Goal: Task Accomplishment & Management: Manage account settings

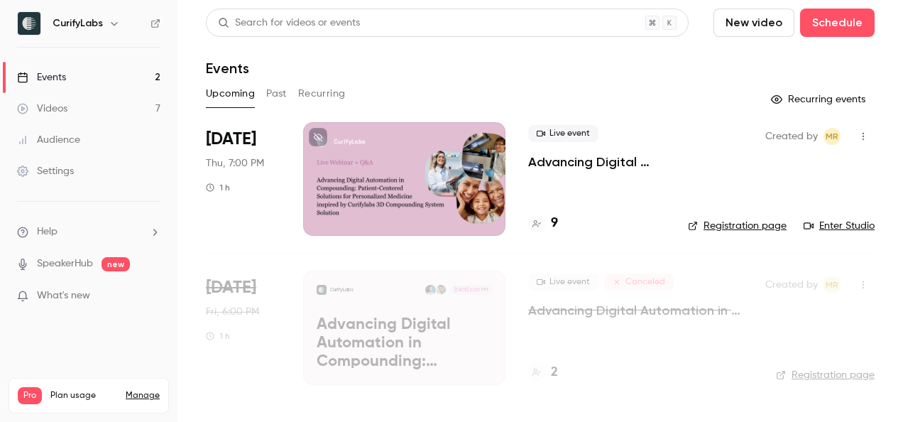
click at [855, 141] on button "button" at bounding box center [863, 136] width 23 height 23
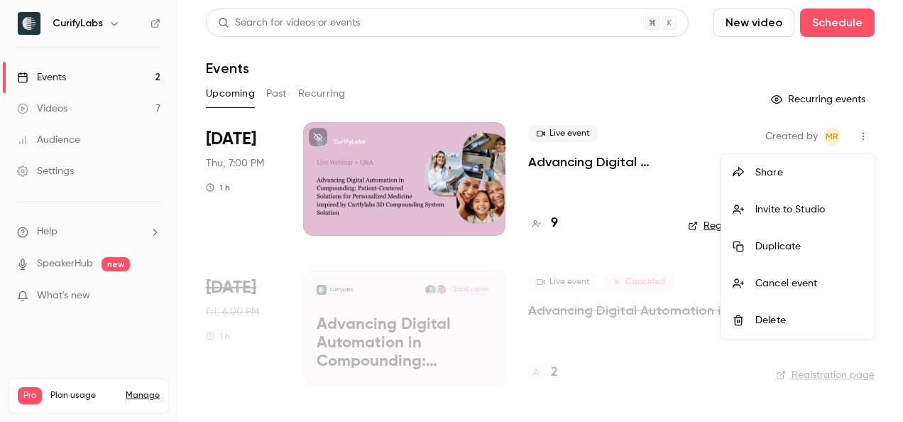
click at [548, 158] on div at bounding box center [451, 211] width 903 height 422
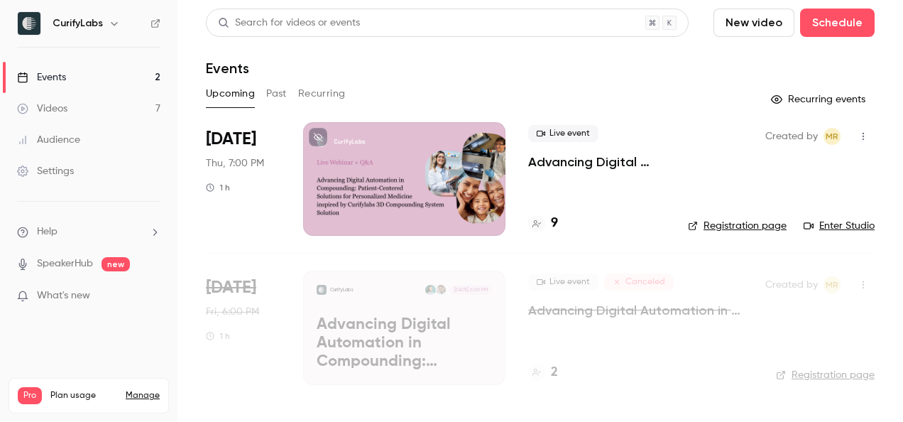
click at [548, 158] on p "Advancing Digital Automation in Compounding: Patient-Centered Solutions for Per…" at bounding box center [596, 161] width 137 height 17
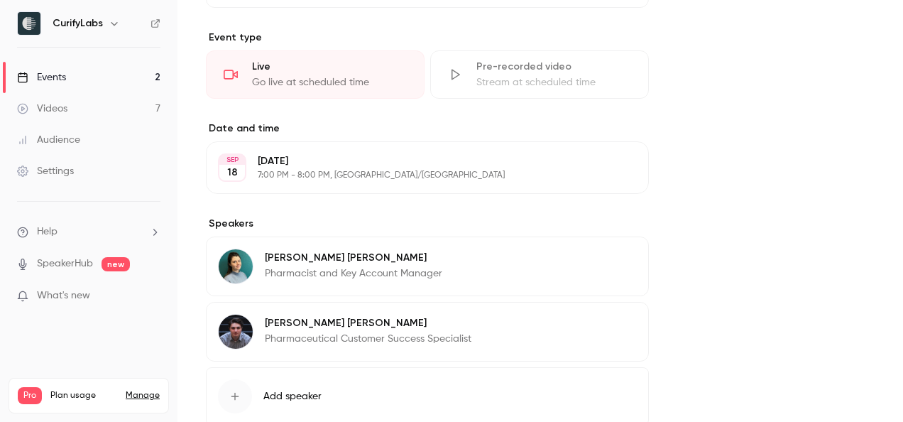
scroll to position [699, 0]
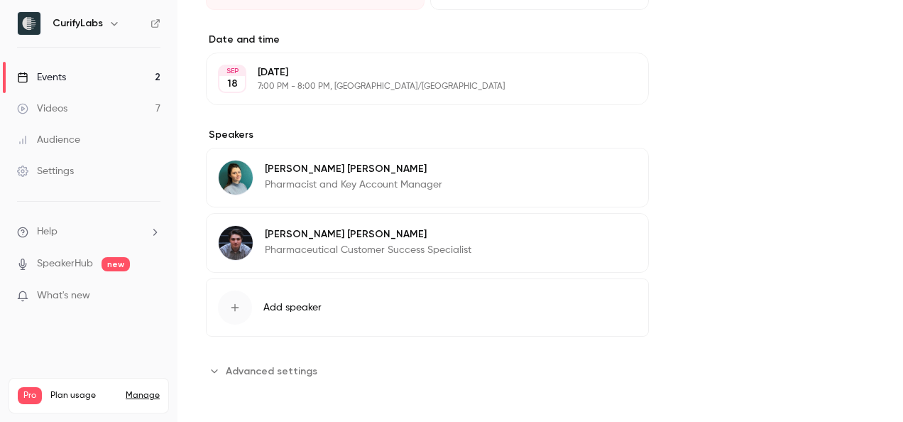
click at [279, 310] on span "Add speaker" at bounding box center [292, 307] width 58 height 14
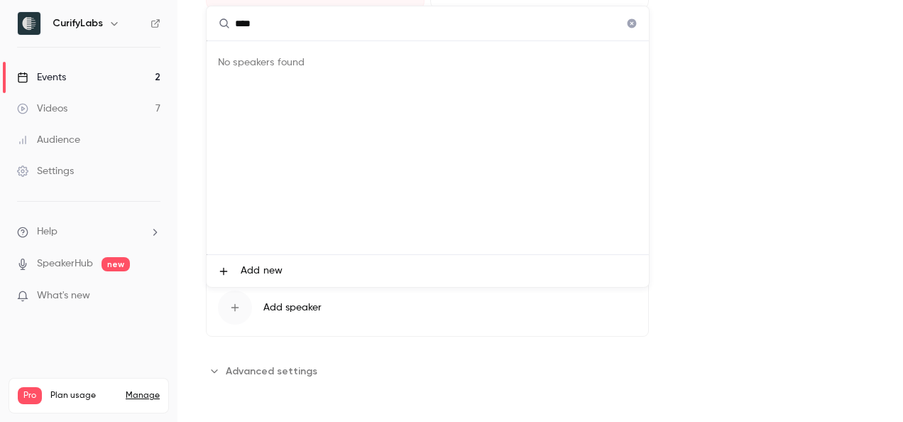
type input "****"
click at [258, 263] on span "Add new" at bounding box center [262, 270] width 42 height 15
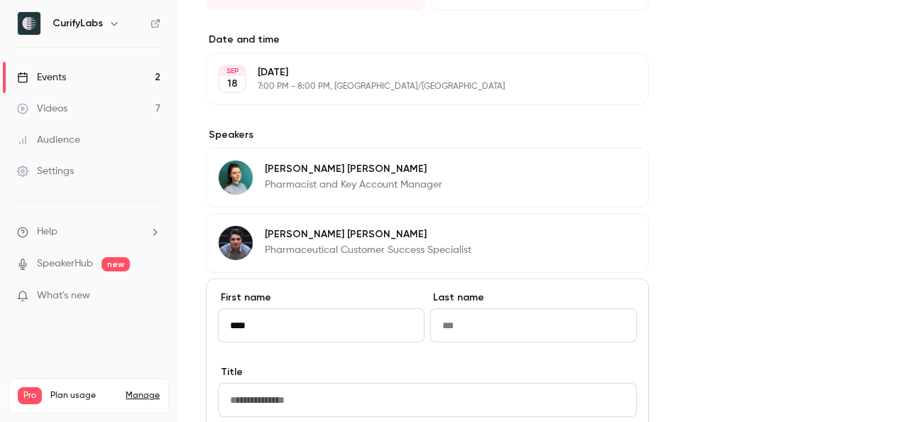
type input "****"
click at [474, 327] on input "Last name" at bounding box center [533, 325] width 207 height 34
type input "********"
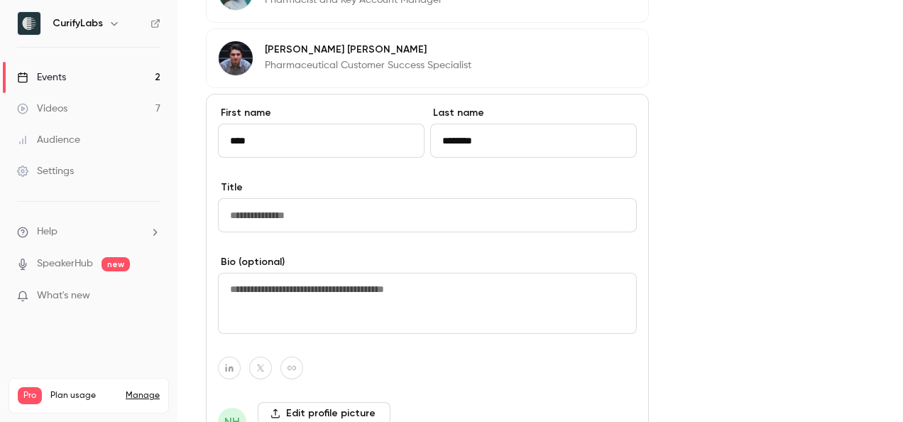
scroll to position [892, 0]
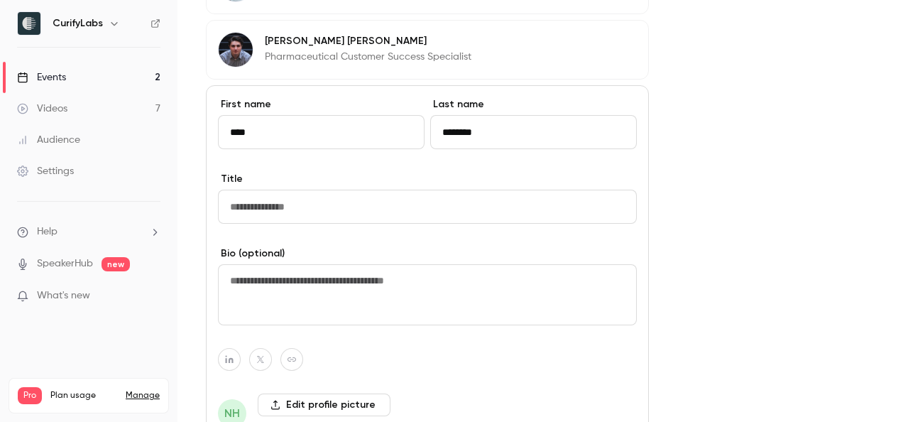
click at [328, 197] on input "Title" at bounding box center [427, 207] width 419 height 34
type input "**********"
click at [298, 283] on textarea at bounding box center [427, 294] width 419 height 61
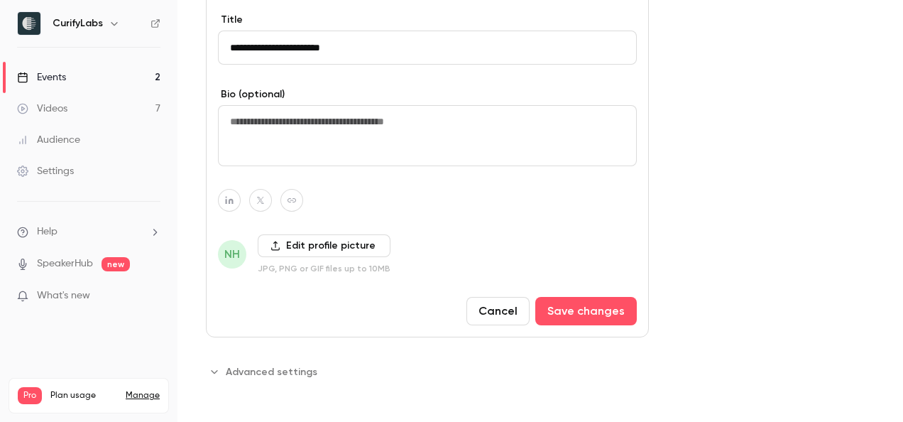
click at [343, 241] on label "Edit profile picture" at bounding box center [324, 245] width 133 height 23
click at [0, 0] on input "Edit profile picture" at bounding box center [0, 0] width 0 height 0
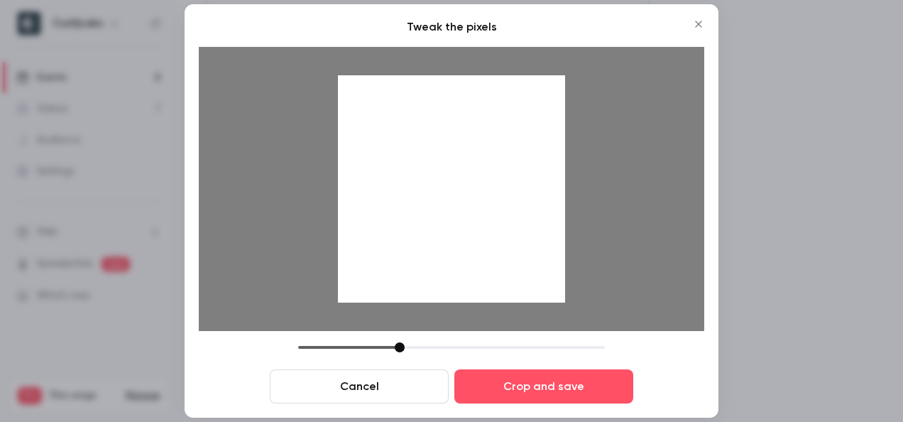
drag, startPoint x: 539, startPoint y: 172, endPoint x: 542, endPoint y: 251, distance: 79.6
click at [542, 251] on div at bounding box center [451, 188] width 227 height 227
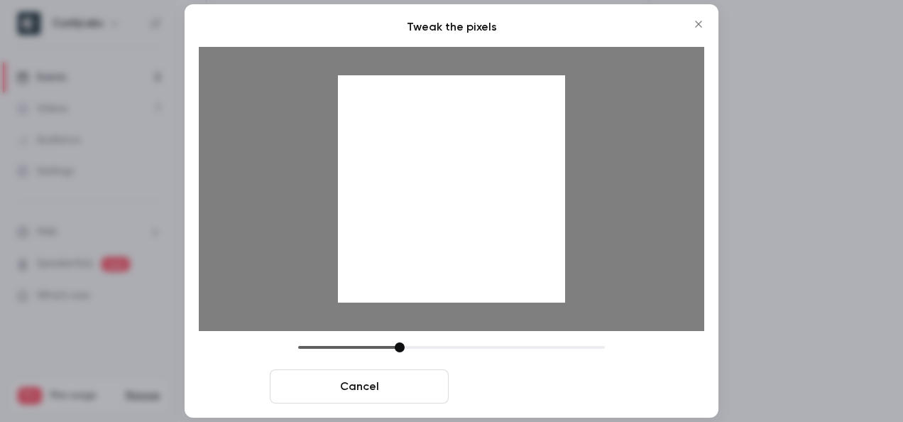
click at [527, 380] on button "Crop and save" at bounding box center [543, 386] width 179 height 34
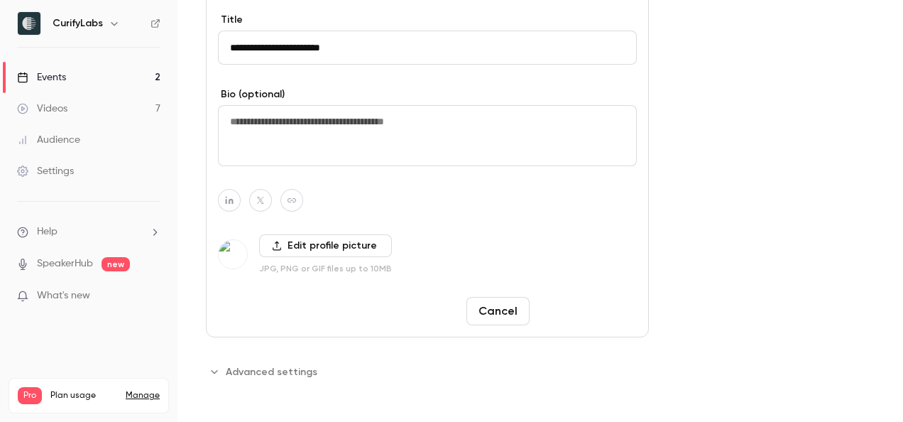
click at [554, 304] on button "Save changes" at bounding box center [586, 311] width 102 height 28
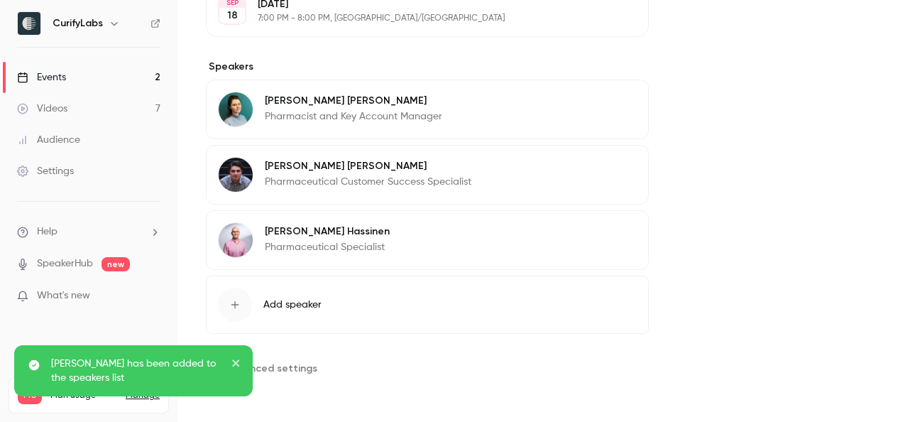
scroll to position [763, 0]
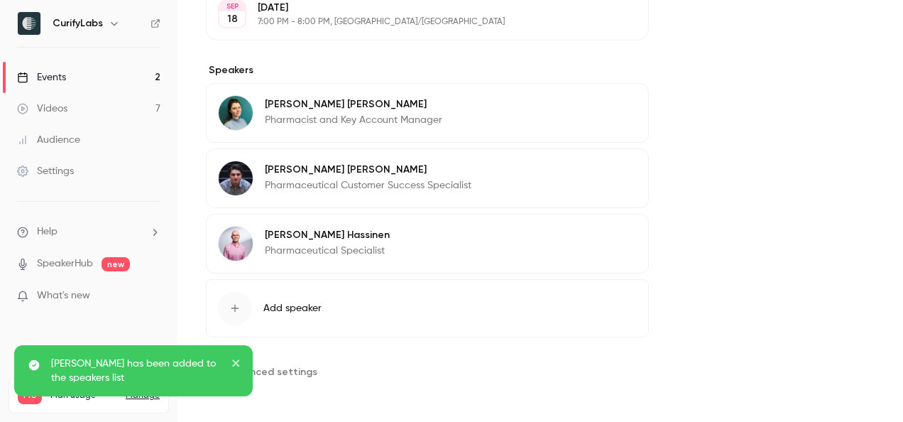
click at [326, 116] on p "Pharmacist and Key Account Manager" at bounding box center [354, 120] width 178 height 14
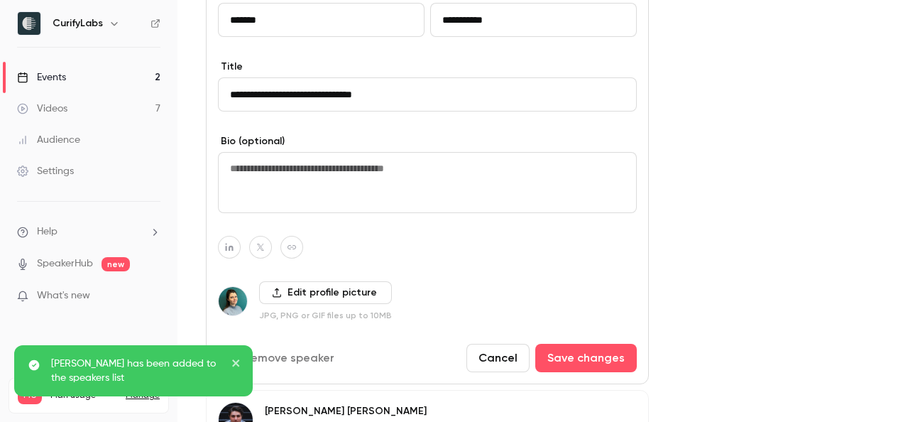
scroll to position [875, 0]
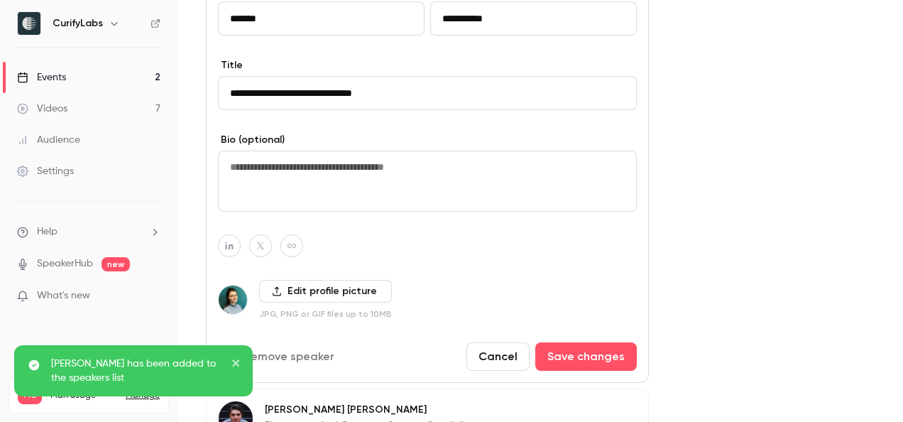
click at [312, 293] on label "Edit profile picture" at bounding box center [325, 291] width 133 height 23
click at [0, 0] on input "Edit profile picture" at bounding box center [0, 0] width 0 height 0
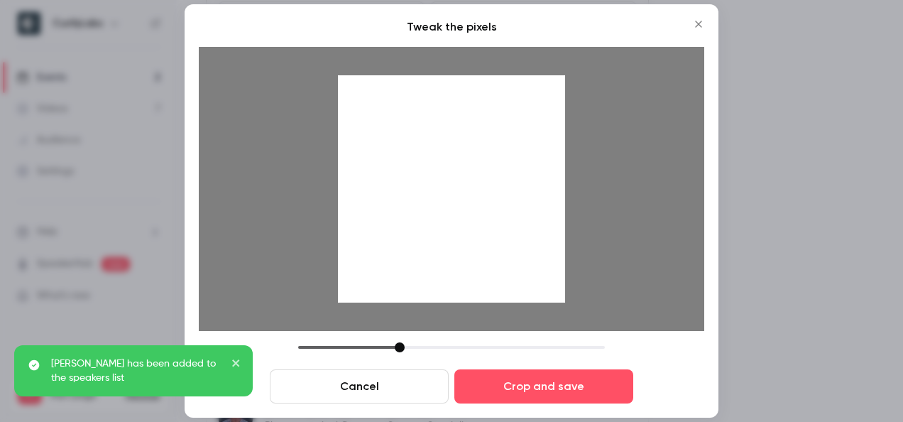
drag, startPoint x: 513, startPoint y: 159, endPoint x: 513, endPoint y: 225, distance: 66.0
click at [513, 225] on div at bounding box center [451, 188] width 227 height 227
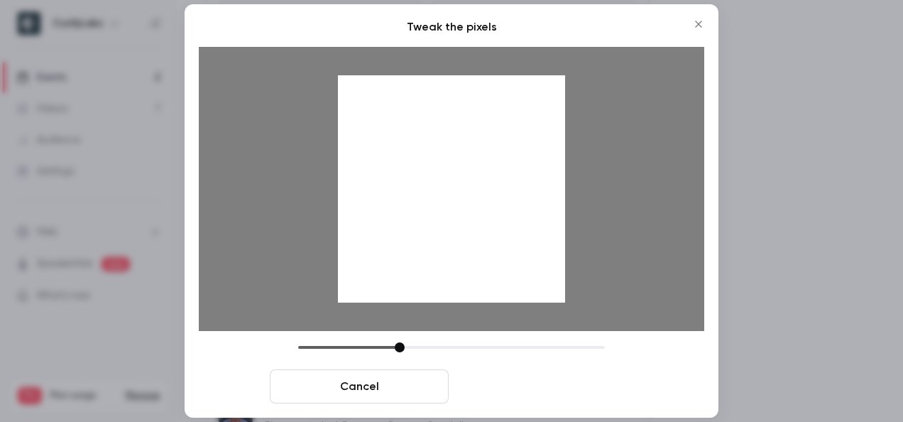
click at [525, 395] on button "Crop and save" at bounding box center [543, 386] width 179 height 34
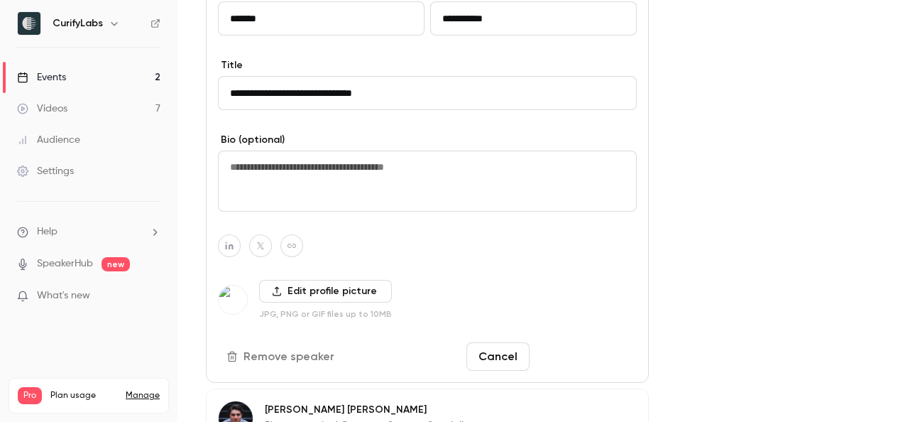
click at [623, 352] on button "Save changes" at bounding box center [586, 356] width 102 height 28
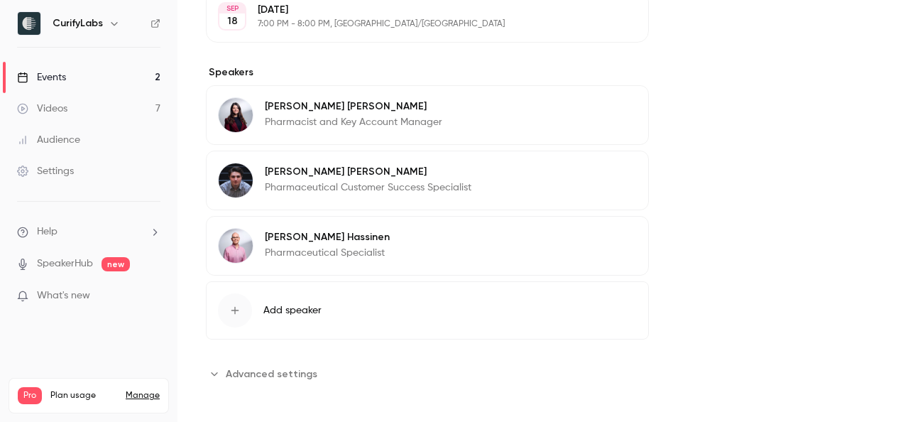
scroll to position [763, 0]
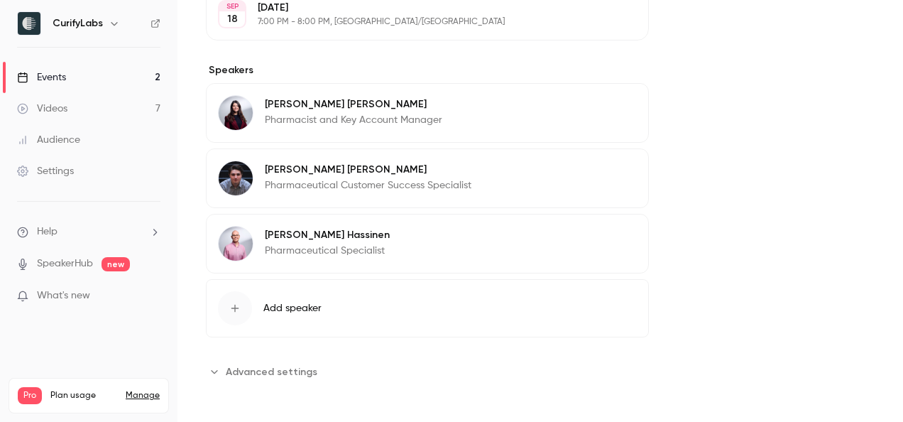
click at [592, 240] on button "Edit" at bounding box center [611, 237] width 52 height 23
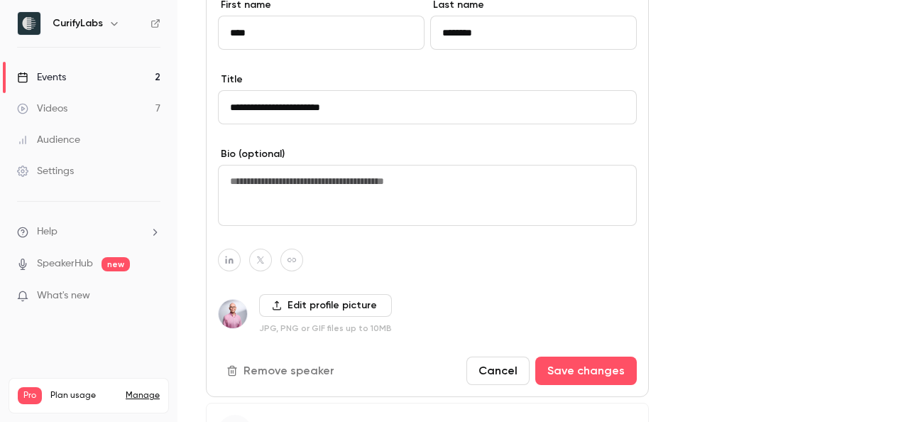
scroll to position [992, 0]
click at [594, 361] on button "Save changes" at bounding box center [586, 370] width 102 height 28
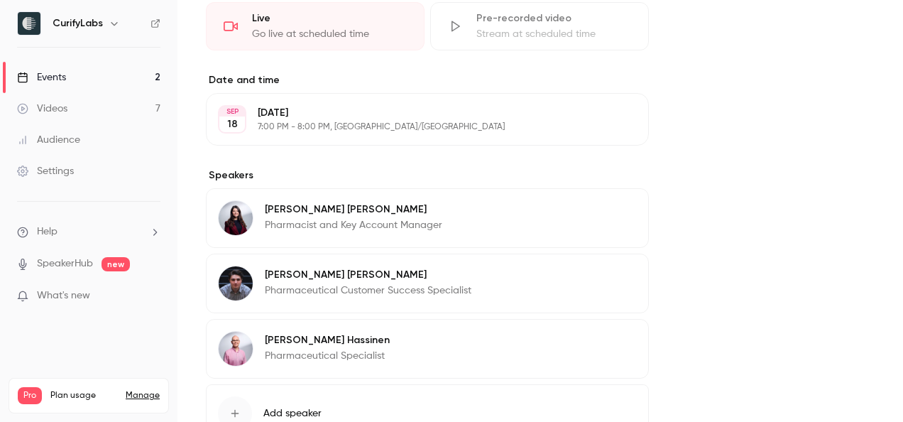
scroll to position [0, 0]
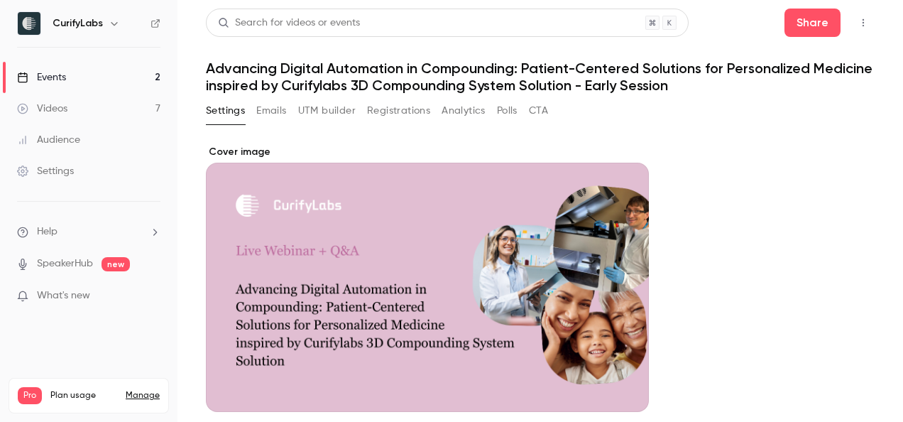
click at [322, 112] on button "UTM builder" at bounding box center [327, 110] width 58 height 23
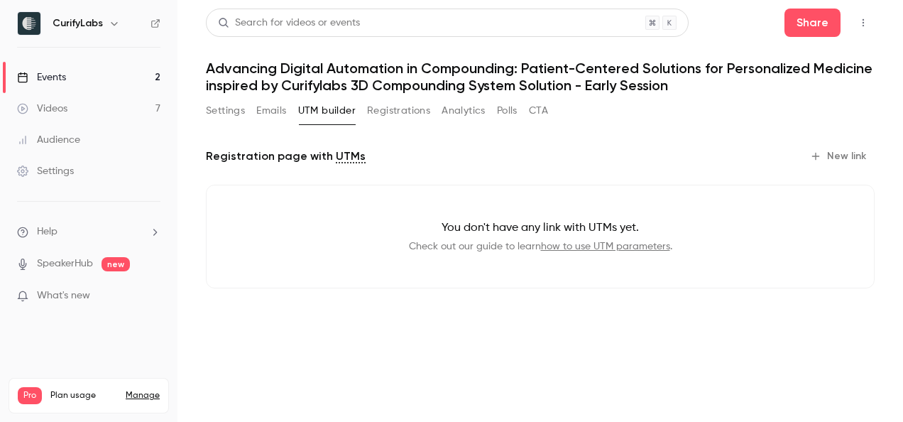
click at [408, 104] on button "Registrations" at bounding box center [398, 110] width 63 height 23
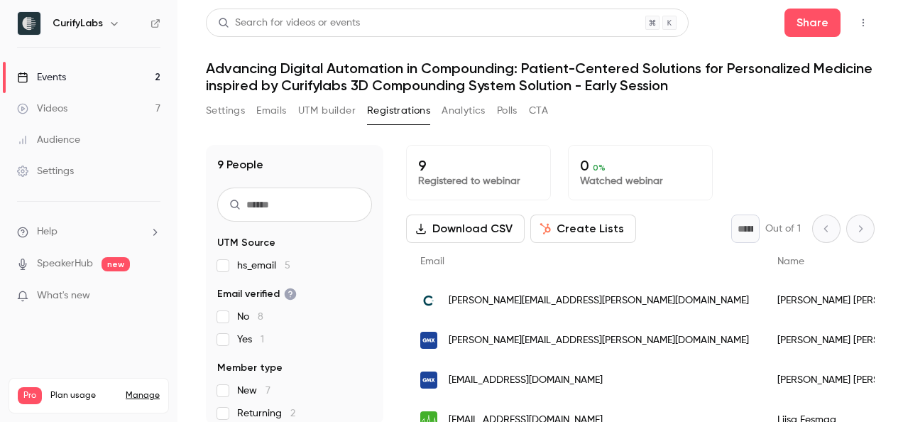
click at [469, 111] on button "Analytics" at bounding box center [464, 110] width 44 height 23
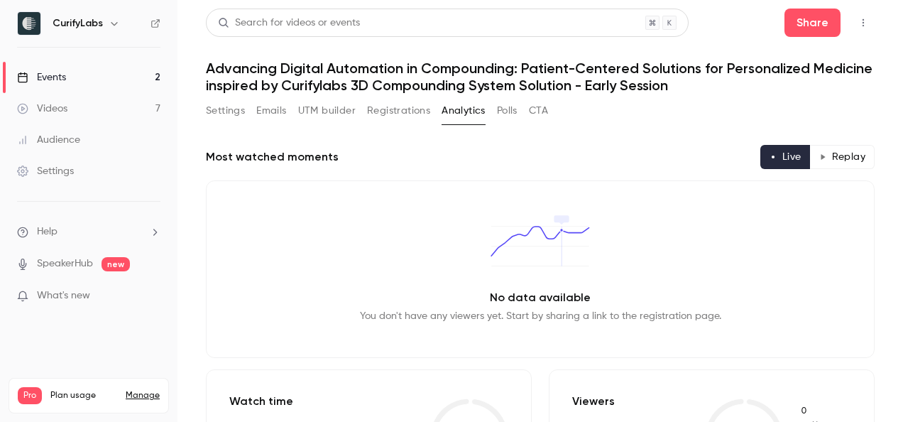
click at [510, 113] on button "Polls" at bounding box center [507, 110] width 21 height 23
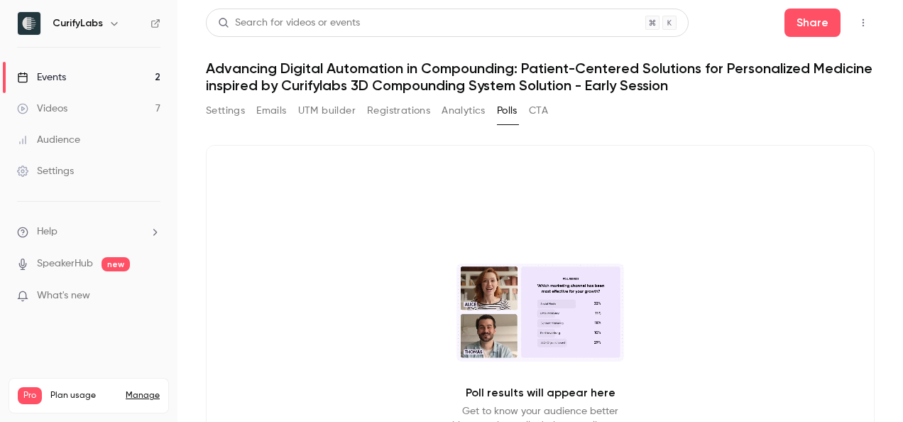
click at [542, 112] on button "CTA" at bounding box center [538, 110] width 19 height 23
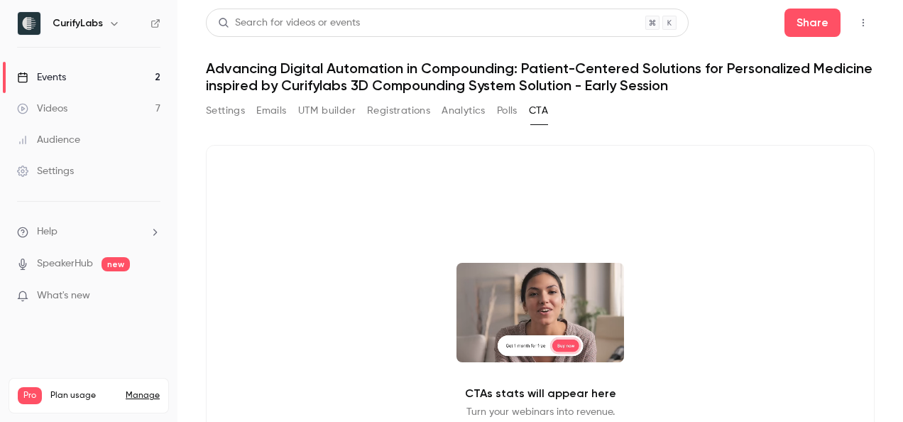
click at [80, 269] on link "SpeakerHub" at bounding box center [65, 263] width 56 height 15
click at [114, 22] on icon "button" at bounding box center [114, 24] width 6 height 4
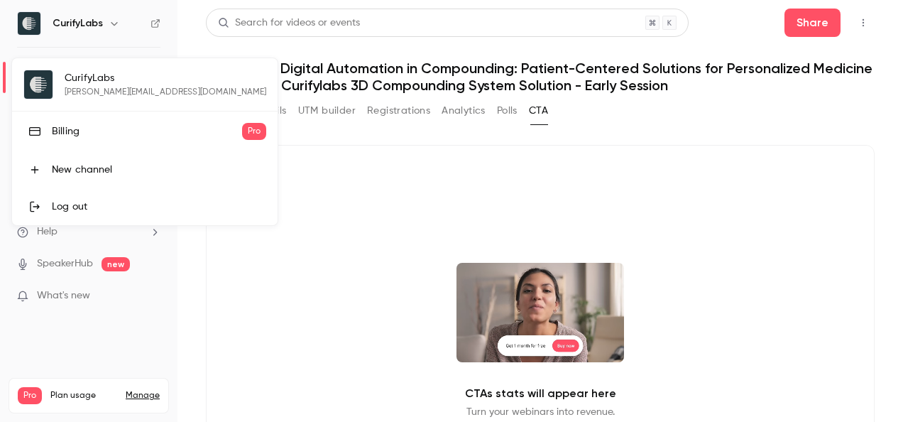
click at [569, 185] on div at bounding box center [451, 211] width 903 height 422
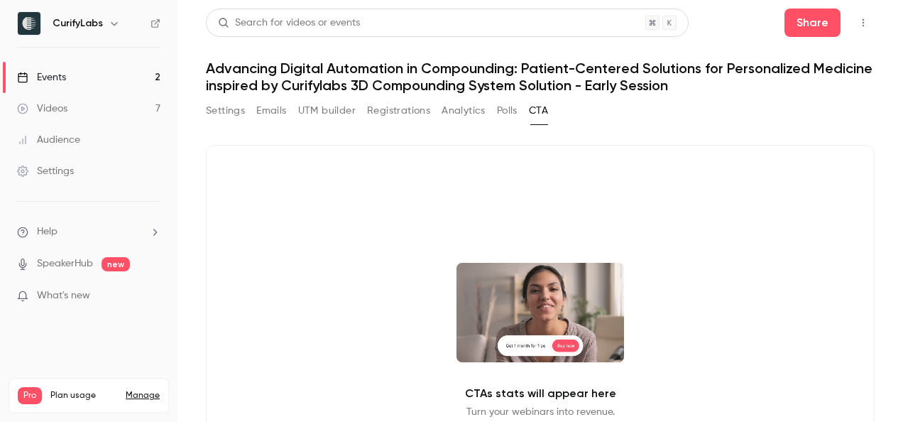
click at [858, 23] on icon "button" at bounding box center [863, 23] width 11 height 10
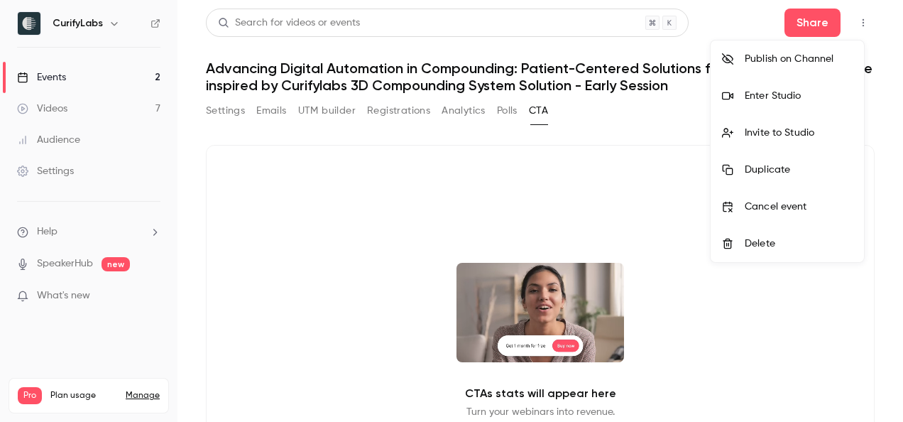
click at [236, 109] on div at bounding box center [451, 211] width 903 height 422
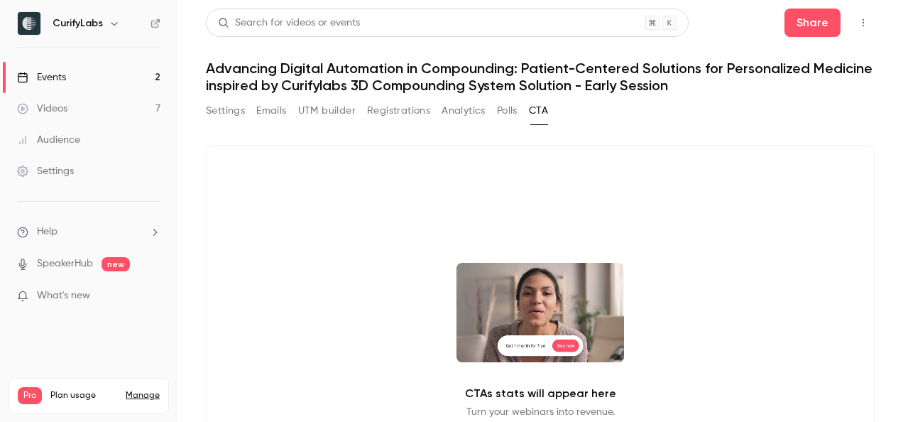
click at [236, 109] on button "Settings" at bounding box center [225, 110] width 39 height 23
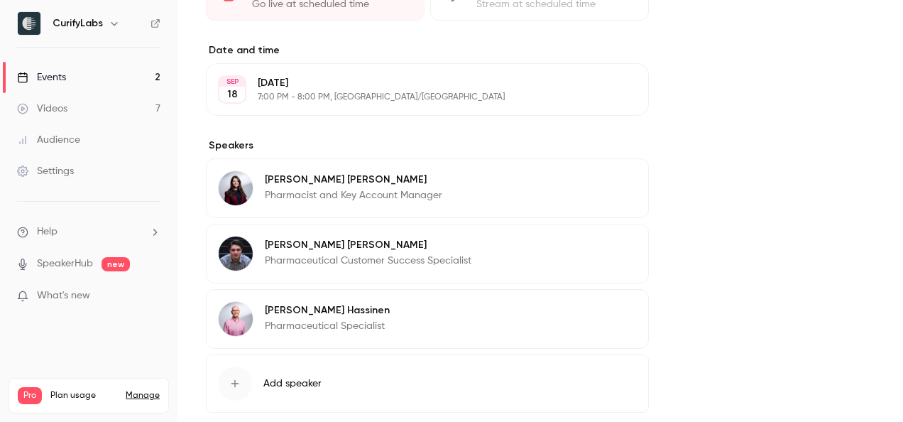
scroll to position [763, 0]
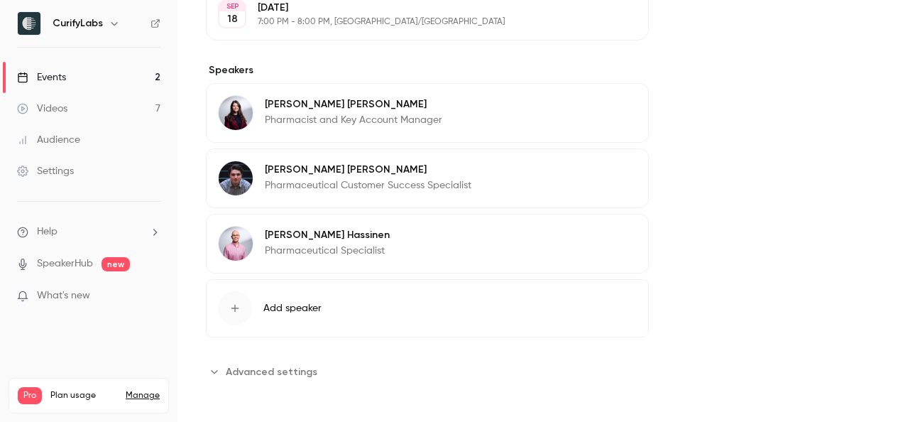
click at [256, 366] on span "Advanced settings" at bounding box center [272, 371] width 92 height 15
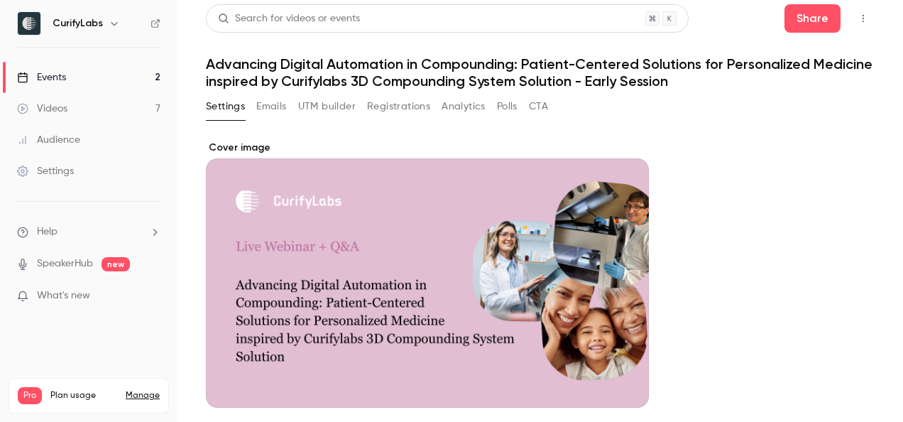
scroll to position [0, 0]
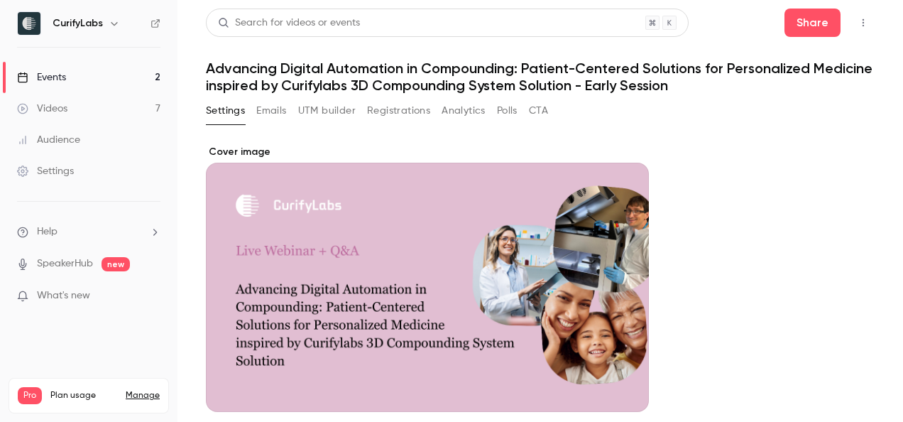
click at [58, 70] on div "Events" at bounding box center [41, 77] width 49 height 14
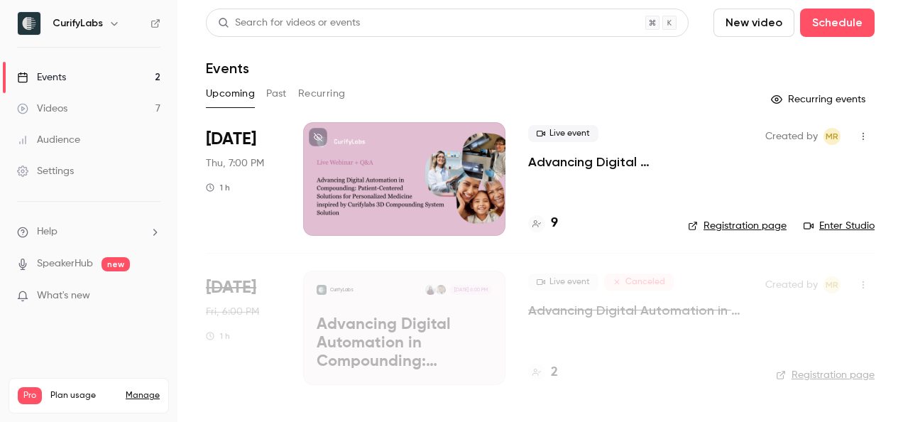
click at [452, 163] on div at bounding box center [404, 179] width 202 height 114
click at [770, 227] on link "Registration page" at bounding box center [737, 226] width 99 height 14
